Goal: Navigation & Orientation: Find specific page/section

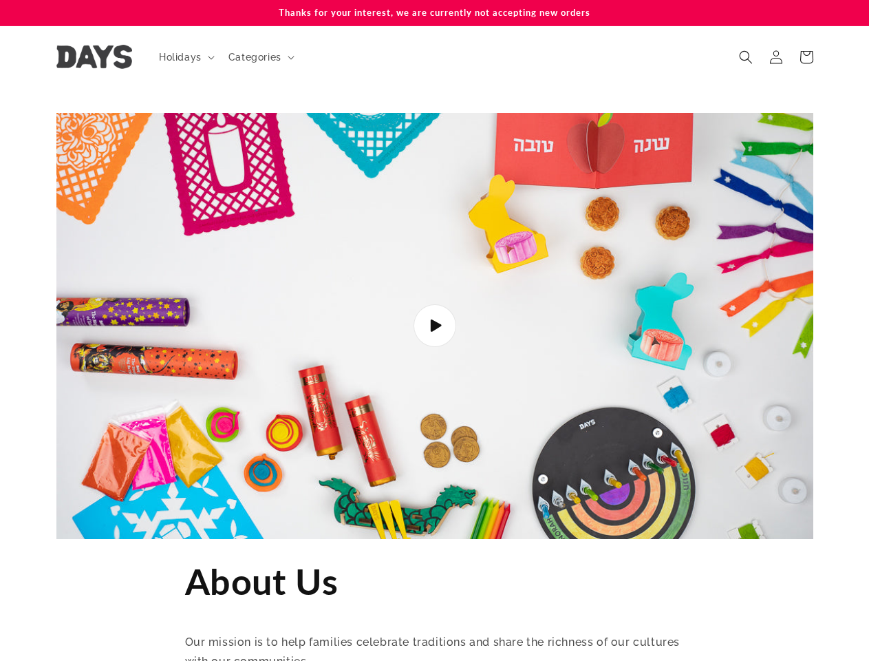
click at [434, 330] on icon "Load video:" at bounding box center [436, 326] width 14 height 14
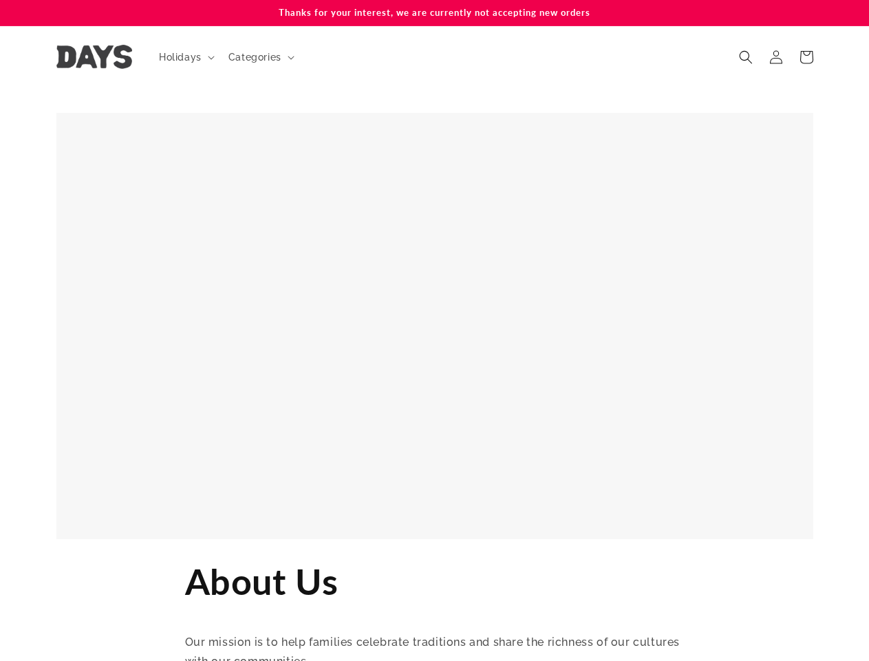
click at [185, 57] on span "Holidays" at bounding box center [180, 57] width 43 height 12
click at [260, 57] on span "Categories" at bounding box center [255, 57] width 53 height 12
click at [746, 57] on icon "Search" at bounding box center [746, 57] width 14 height 14
click at [748, 72] on div "Search" at bounding box center [746, 72] width 83 height 1
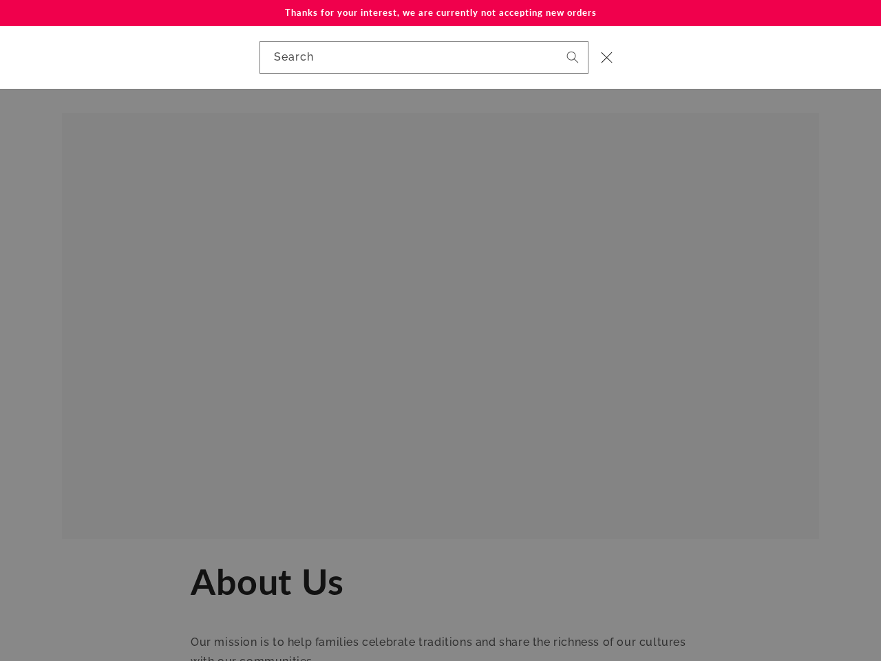
click at [0, 57] on div "Search" at bounding box center [0, 57] width 0 height 0
